Goal: Find specific page/section: Find specific page/section

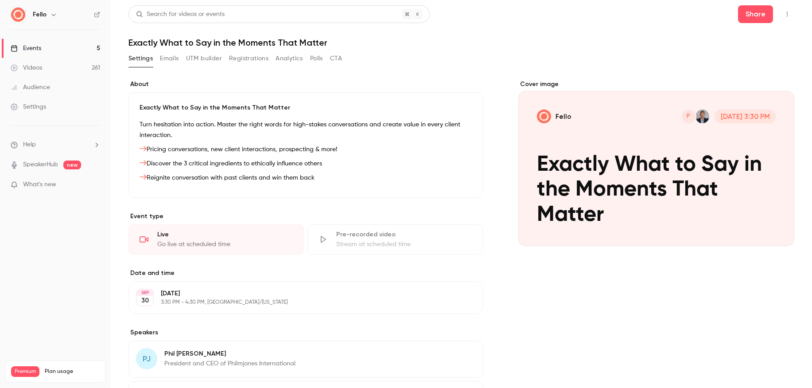
click at [63, 46] on link "Events 5" at bounding box center [55, 48] width 111 height 19
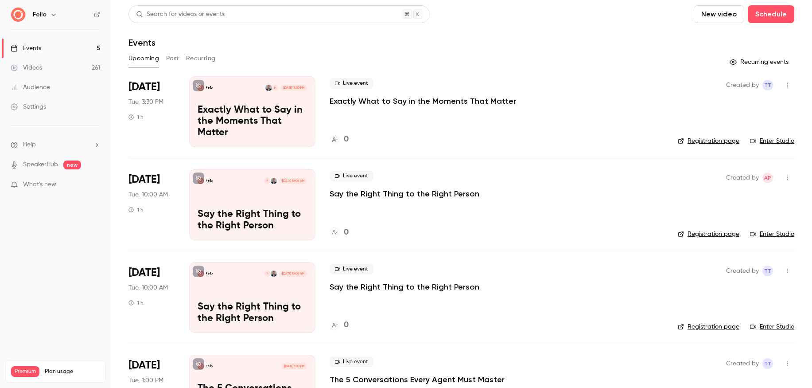
click at [365, 98] on p "Exactly What to Say in the Moments That Matter" at bounding box center [423, 101] width 186 height 11
